Goal: Book appointment/travel/reservation

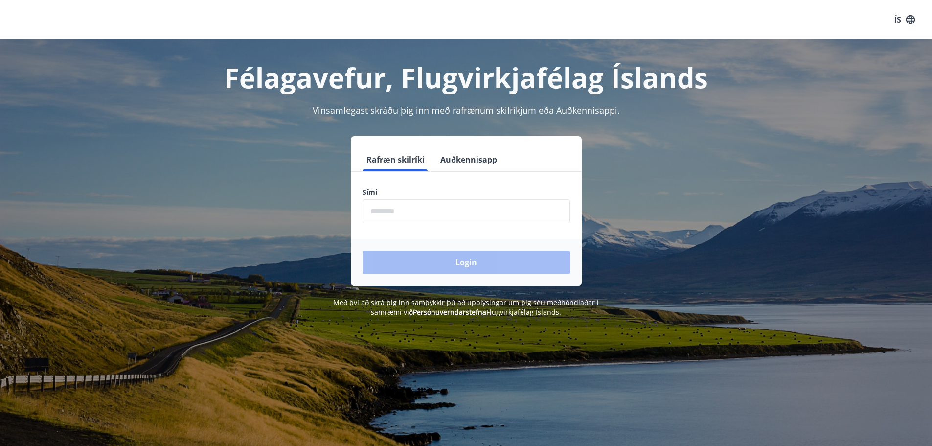
click at [391, 219] on input "phone" at bounding box center [467, 211] width 208 height 24
type input "********"
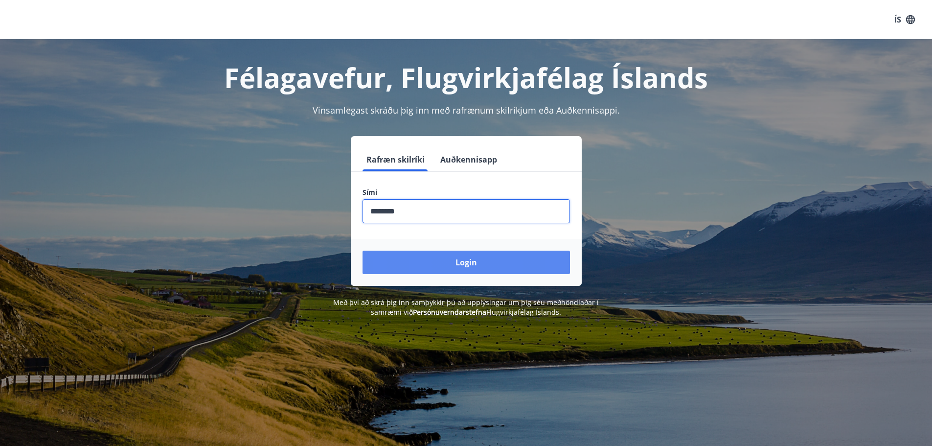
click at [430, 261] on button "Login" at bounding box center [467, 262] width 208 height 23
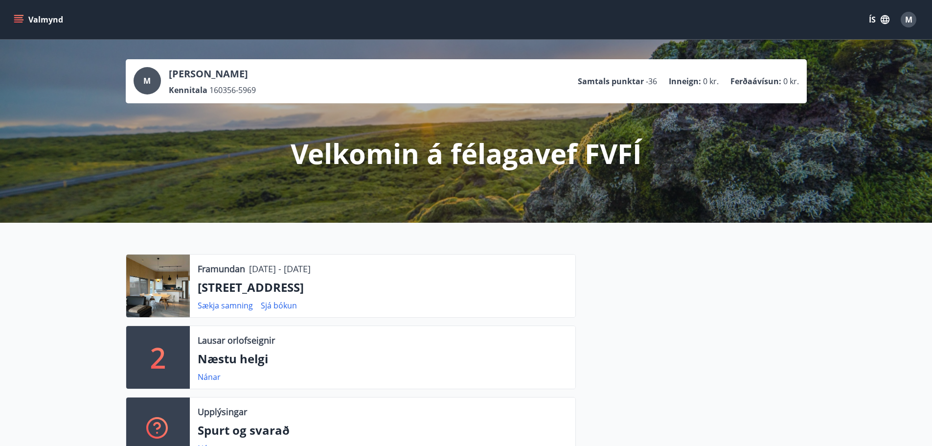
click at [22, 16] on icon "menu" at bounding box center [19, 15] width 11 height 1
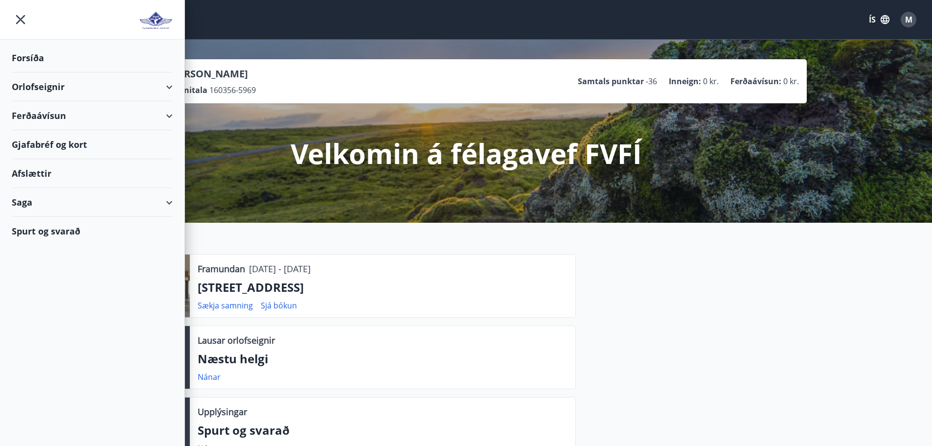
click at [170, 87] on div "Orlofseignir" at bounding box center [92, 86] width 161 height 29
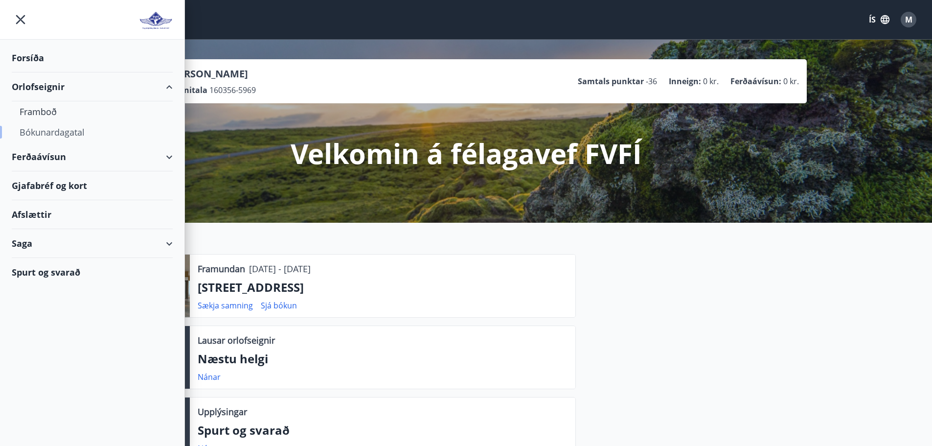
click at [84, 134] on div "Bókunardagatal" at bounding box center [92, 132] width 145 height 21
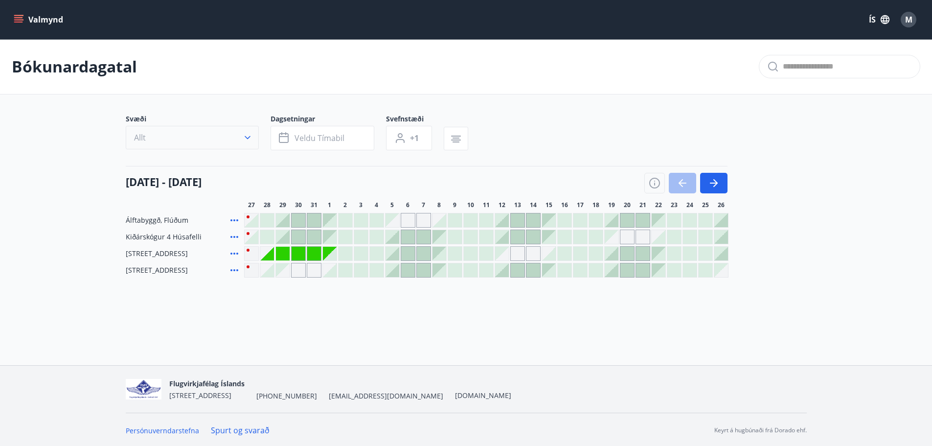
click at [243, 137] on icon "button" at bounding box center [248, 138] width 10 height 10
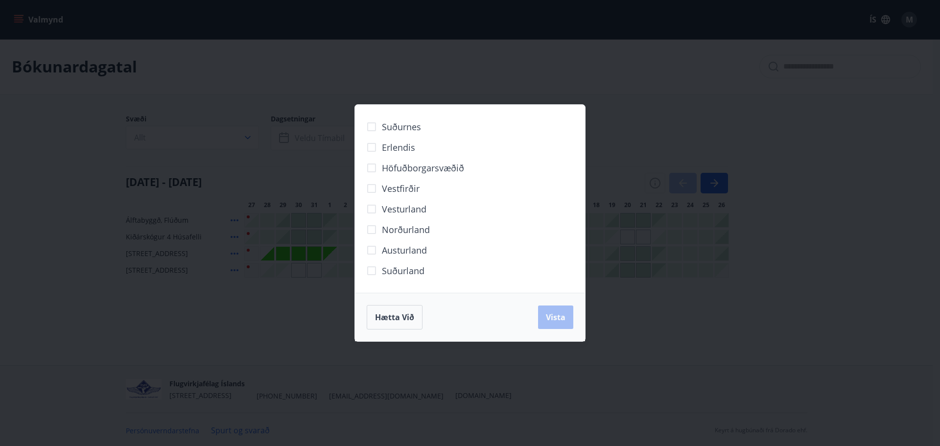
click at [240, 89] on div "Suðurnes Erlendis Höfuðborgarsvæðið Vestfirðir Vesturland Norðurland Austurland…" at bounding box center [470, 223] width 940 height 446
